Goal: Find specific page/section: Find specific page/section

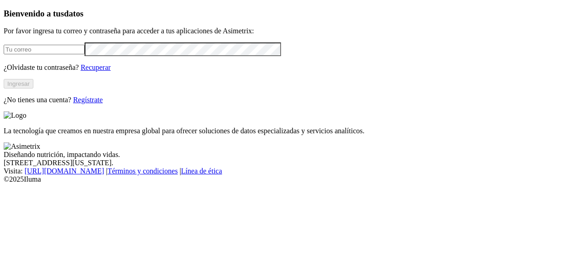
type input "[PERSON_NAME][EMAIL_ADDRESS][PERSON_NAME][DOMAIN_NAME]"
click at [33, 89] on button "Ingresar" at bounding box center [19, 84] width 30 height 10
